Goal: Communication & Community: Connect with others

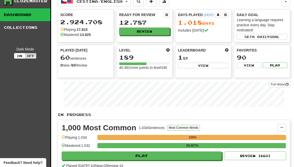
scroll to position [8, 0]
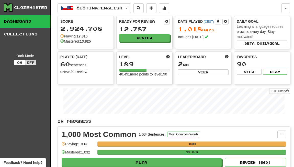
scroll to position [8, 0]
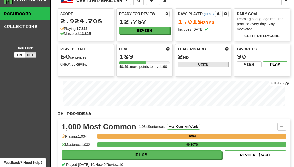
click at [207, 64] on button "View" at bounding box center [203, 65] width 51 height 6
select select "**********"
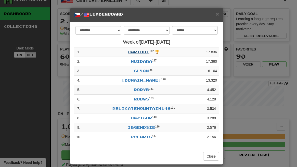
click at [134, 52] on link "caribot" at bounding box center [138, 52] width 21 height 4
click at [133, 52] on link "caribot" at bounding box center [138, 52] width 21 height 4
click at [142, 60] on link "Wuidara" at bounding box center [141, 61] width 21 height 4
click at [141, 52] on link "caribot" at bounding box center [138, 52] width 21 height 4
click at [216, 13] on span "×" at bounding box center [217, 14] width 3 height 6
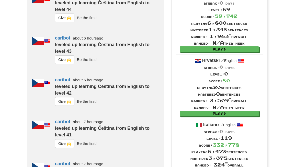
scroll to position [392, 0]
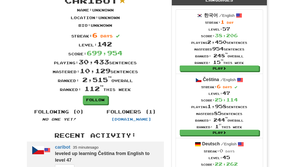
scroll to position [24, 0]
